Goal: Task Accomplishment & Management: Use online tool/utility

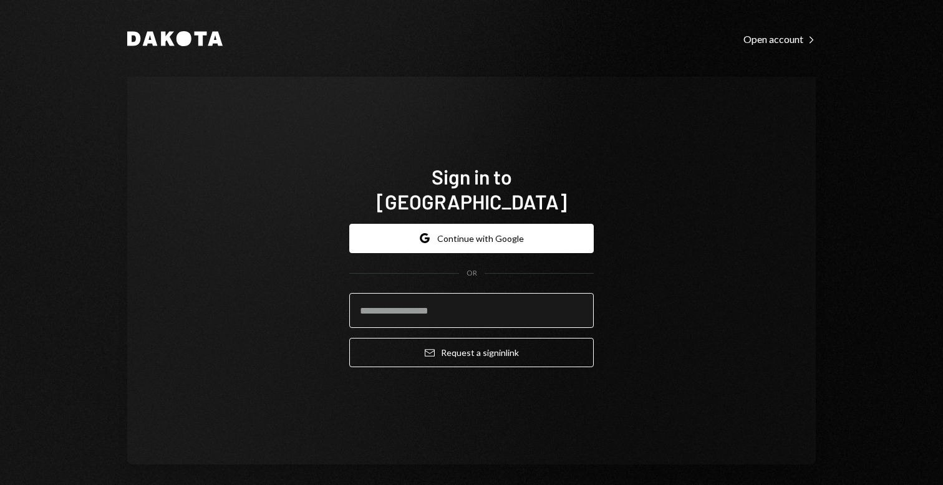
click at [482, 300] on input "email" at bounding box center [471, 310] width 245 height 35
type input "**********"
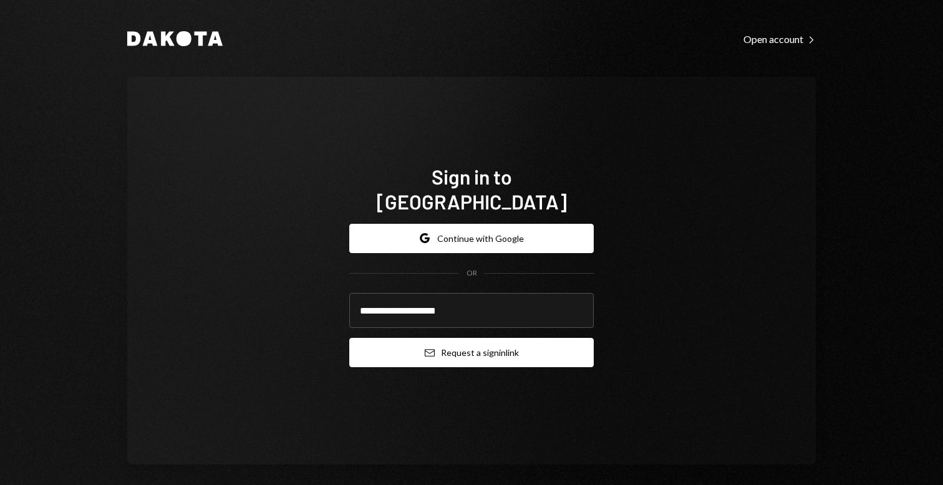
click at [494, 346] on button "Email Request a sign in link" at bounding box center [471, 352] width 245 height 29
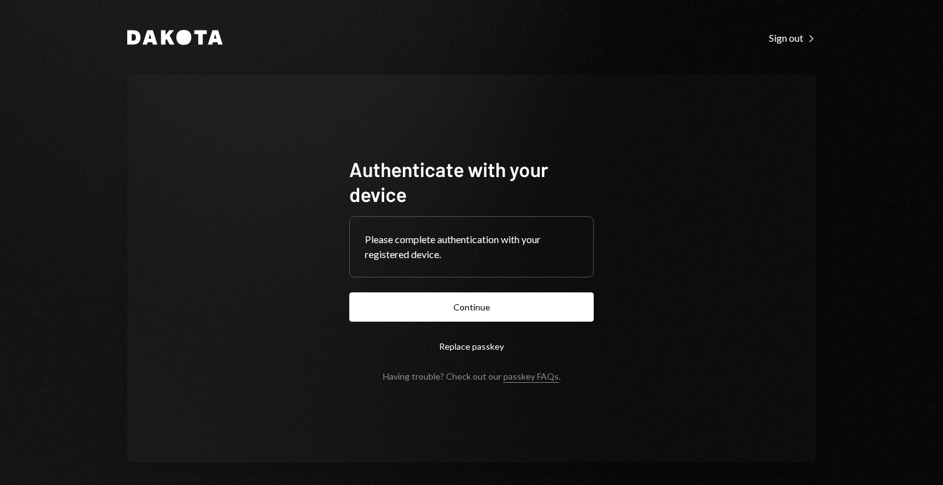
click at [487, 323] on form "Authenticate with your device Please complete authentication with your register…" at bounding box center [471, 269] width 245 height 225
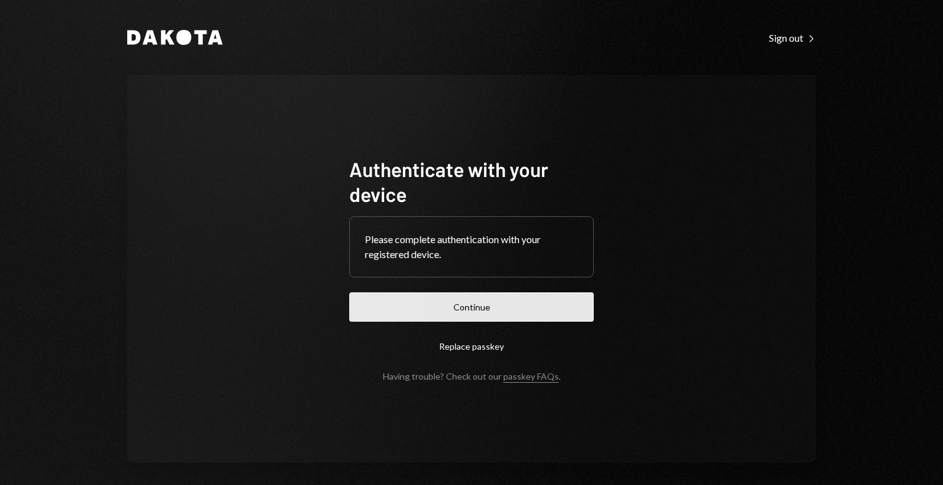
click at [482, 313] on button "Continue" at bounding box center [471, 307] width 245 height 29
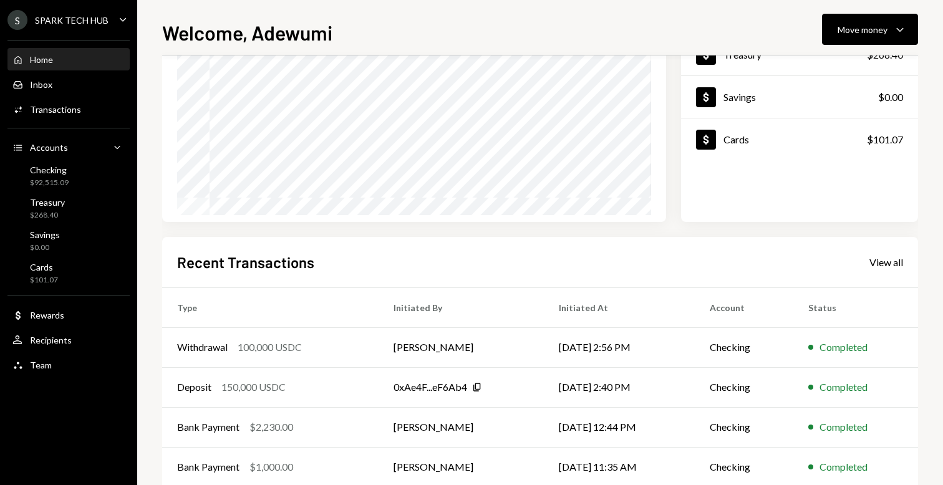
scroll to position [207, 0]
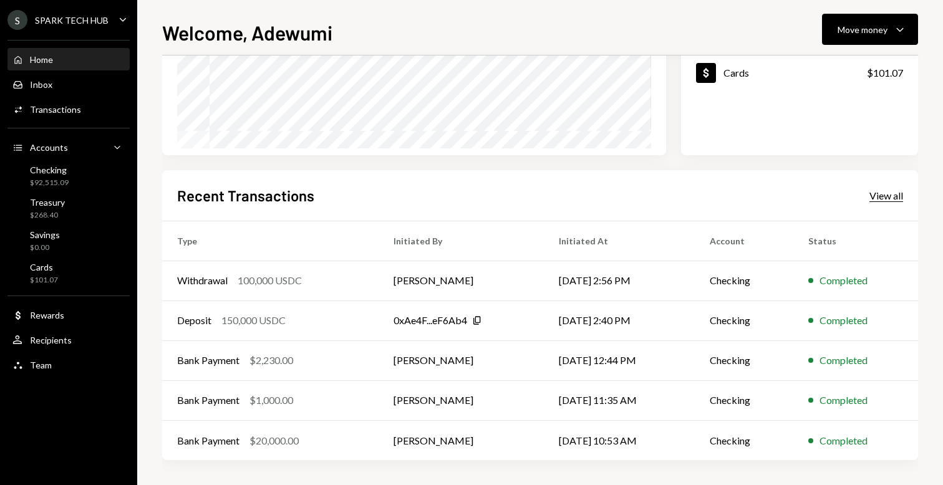
click at [880, 199] on div "View all" at bounding box center [887, 196] width 34 height 12
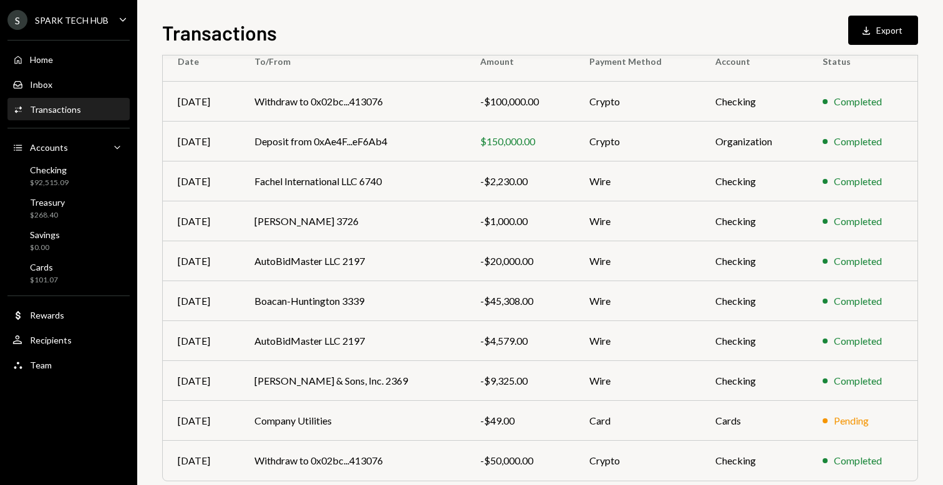
scroll to position [120, 0]
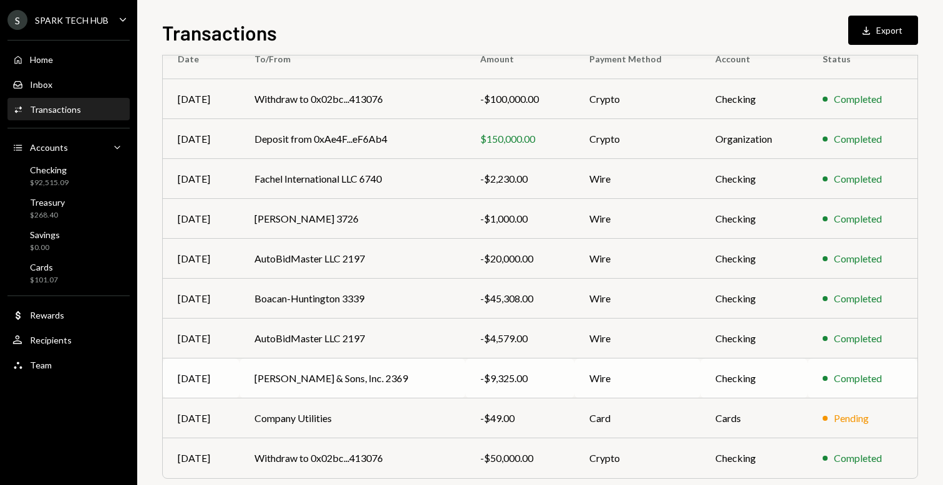
click at [421, 386] on td "[PERSON_NAME] & Sons, Inc. 2369" at bounding box center [353, 379] width 226 height 40
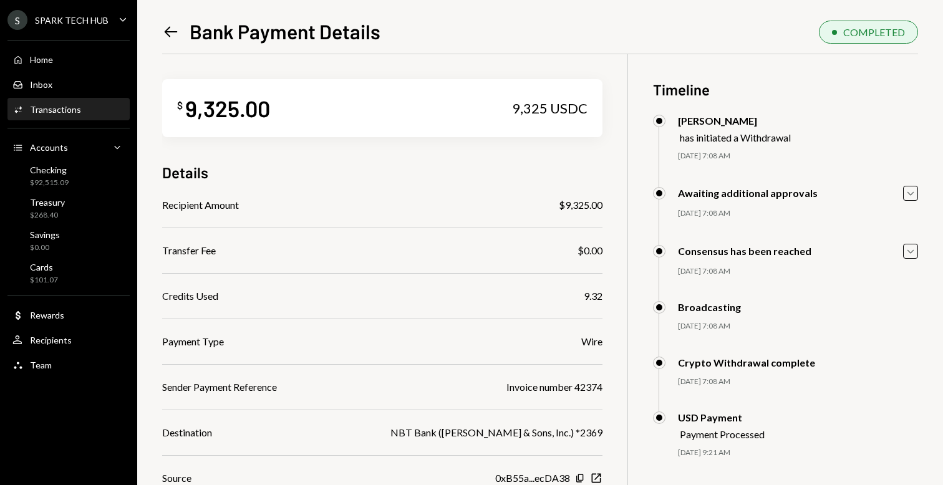
click at [546, 385] on div "Invoice number 42374" at bounding box center [555, 387] width 96 height 15
copy div "Invoice number 42374"
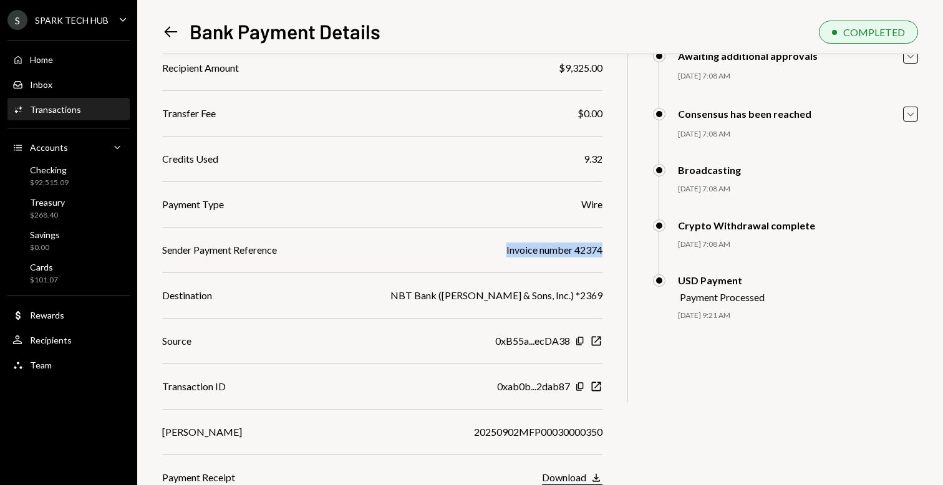
click at [577, 475] on div "Download" at bounding box center [564, 478] width 44 height 12
